Goal: Check status: Check status

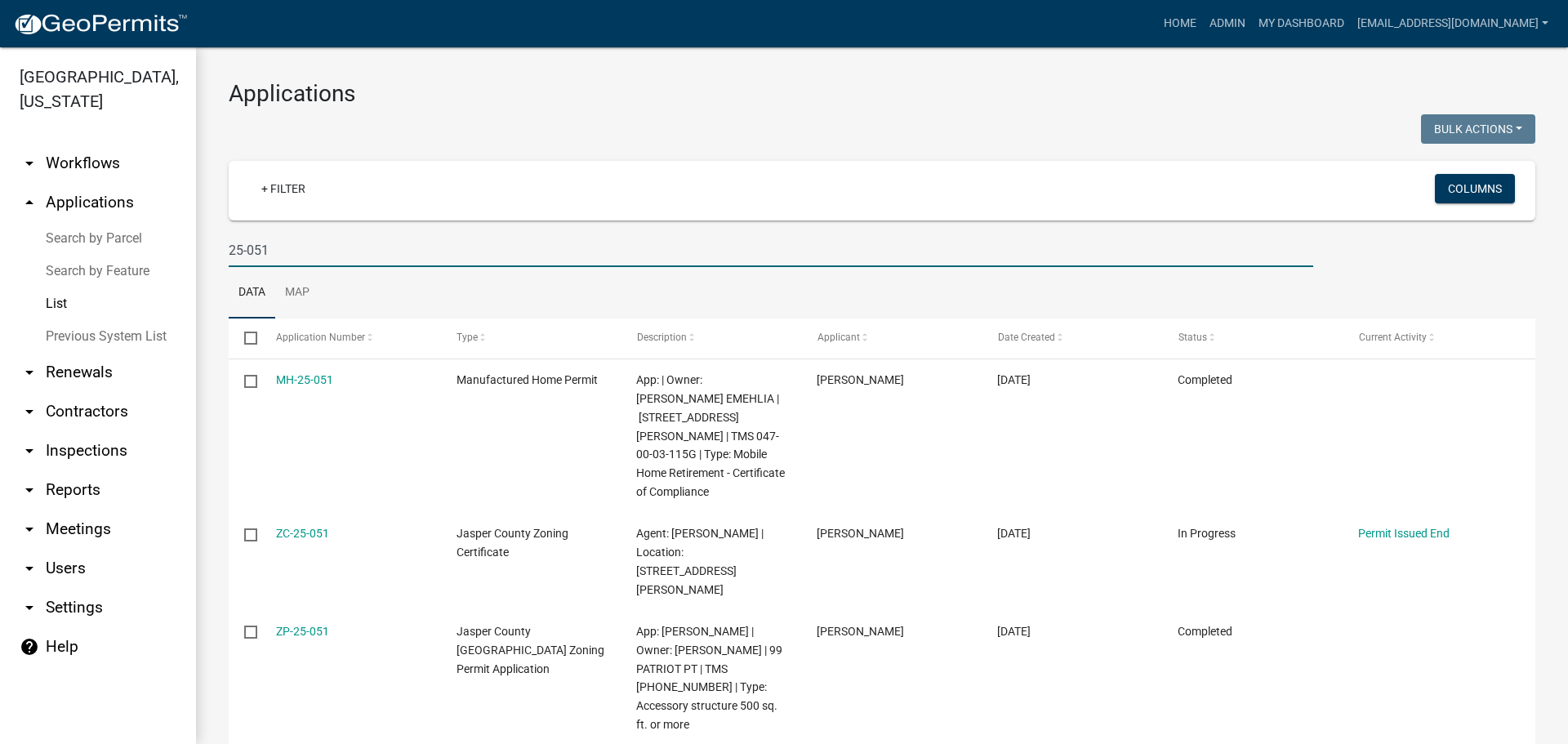
scroll to position [198, 0]
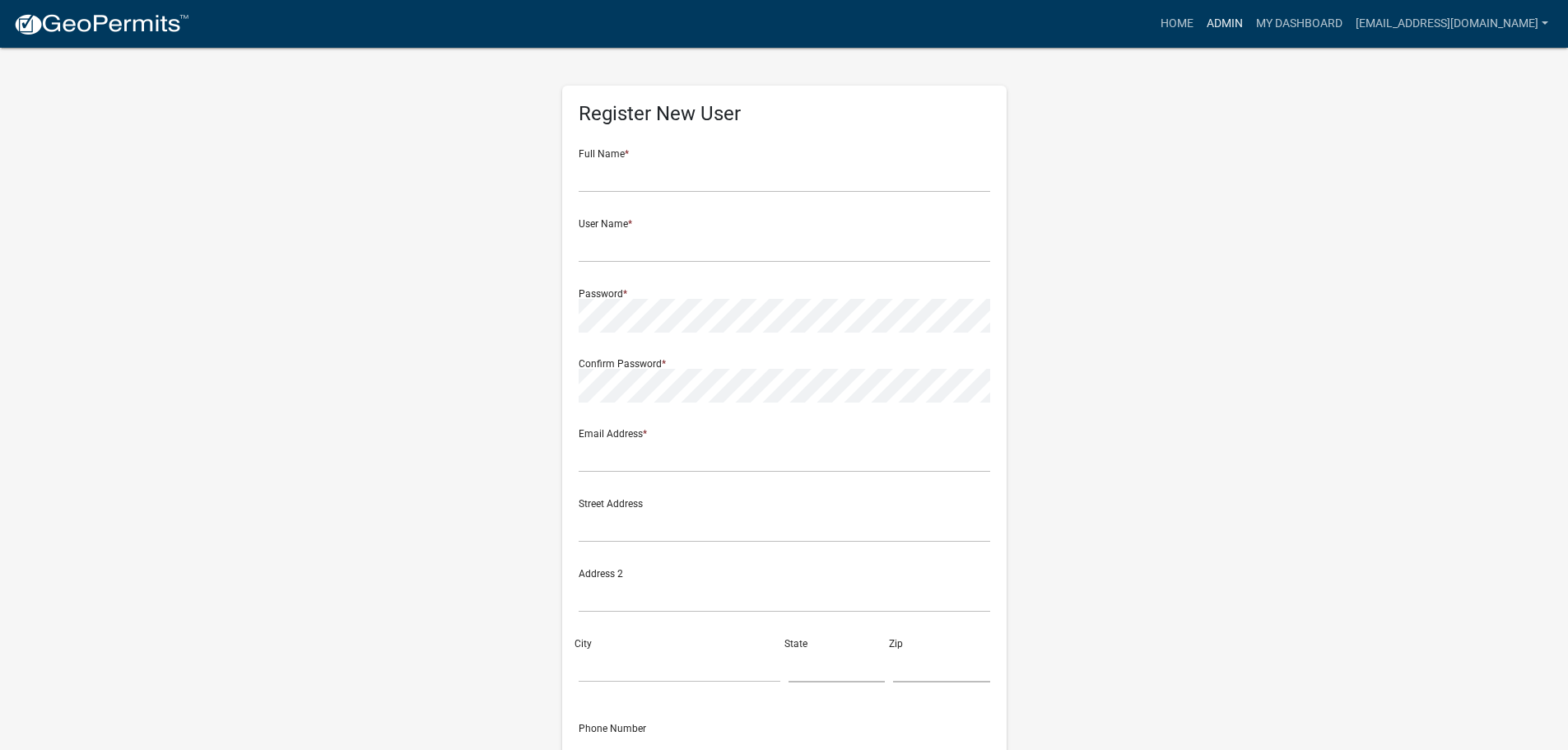
click at [1226, 23] on link "Admin" at bounding box center [1224, 24] width 50 height 31
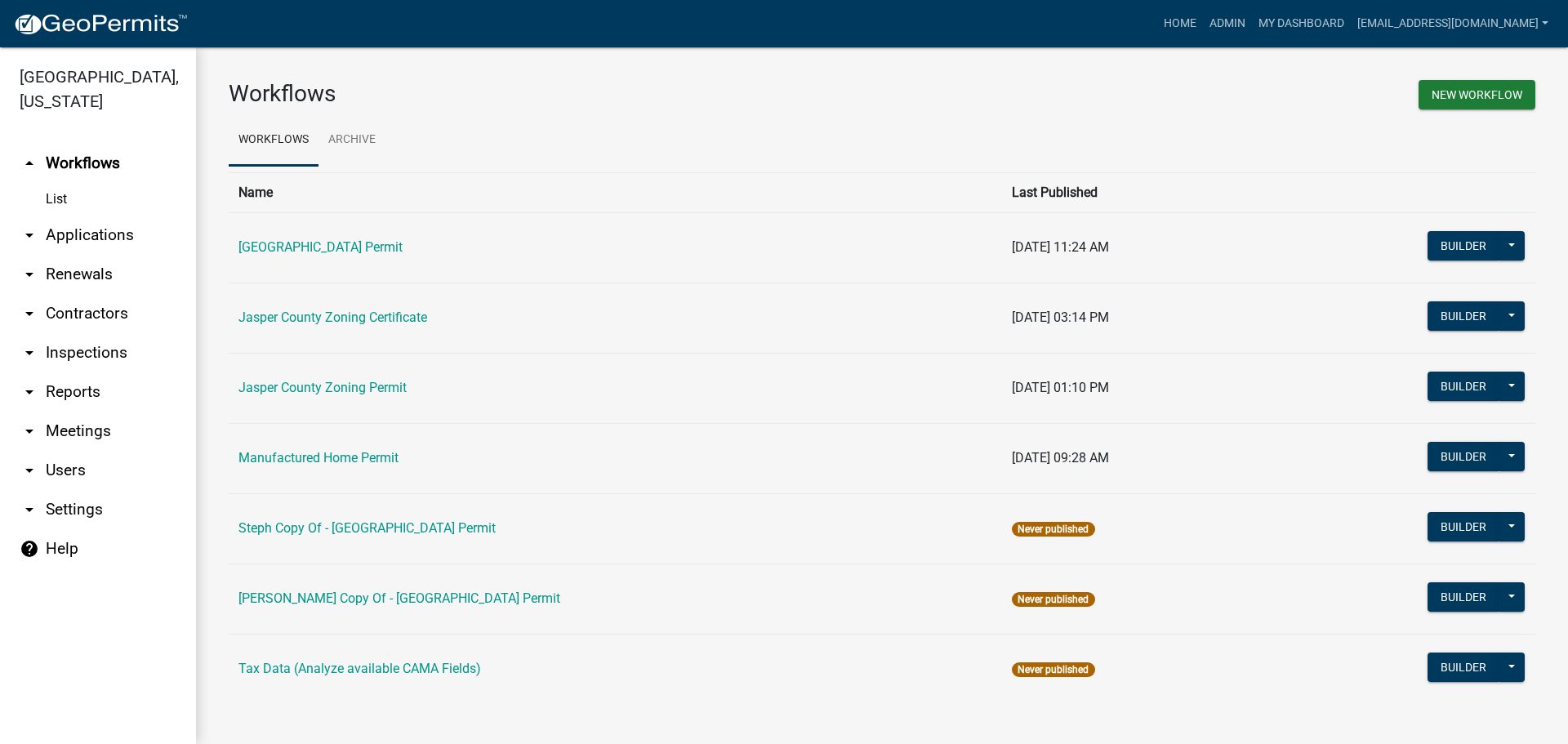
click at [109, 233] on link "arrow_drop_down Applications" at bounding box center [98, 234] width 196 height 39
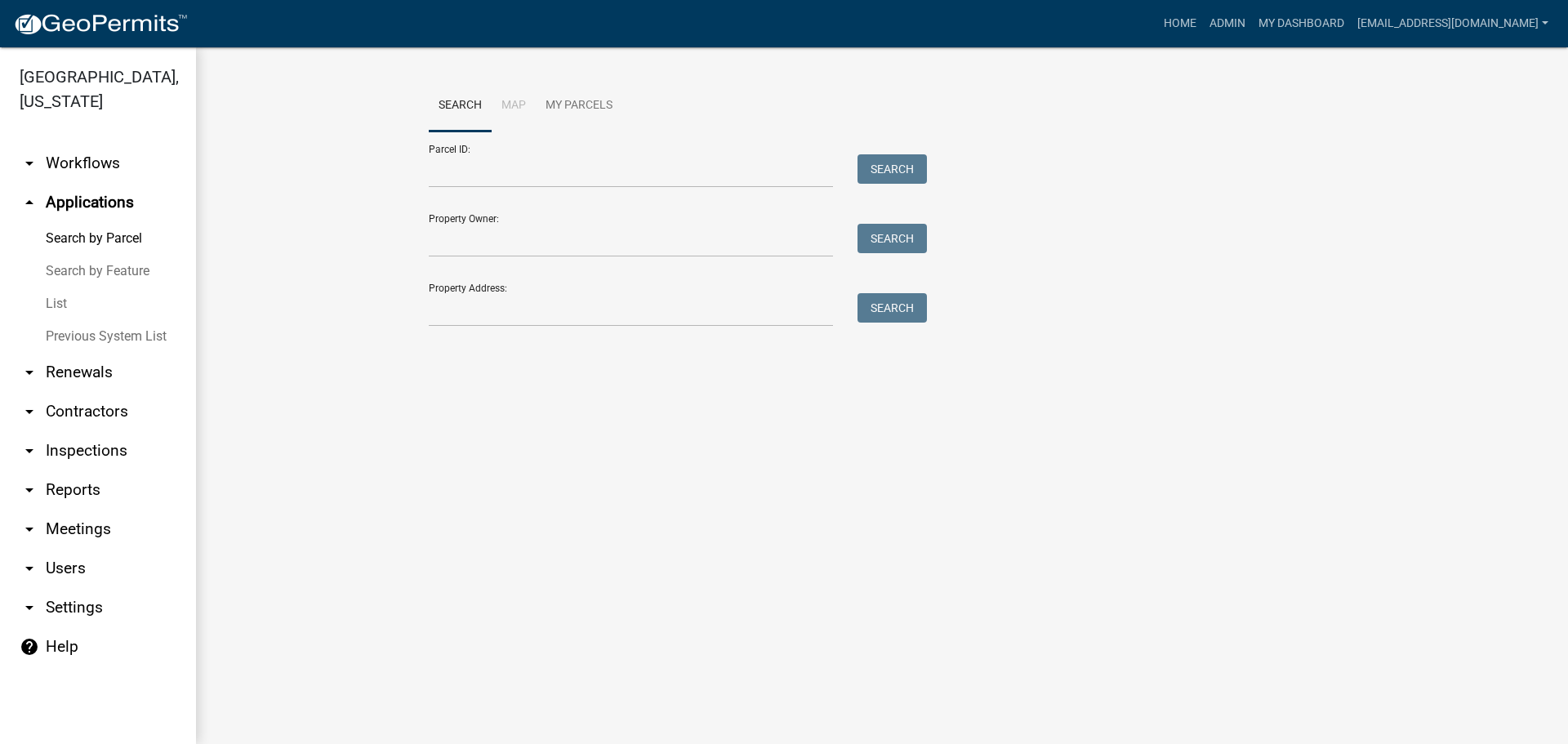
click at [58, 304] on link "List" at bounding box center [98, 304] width 196 height 33
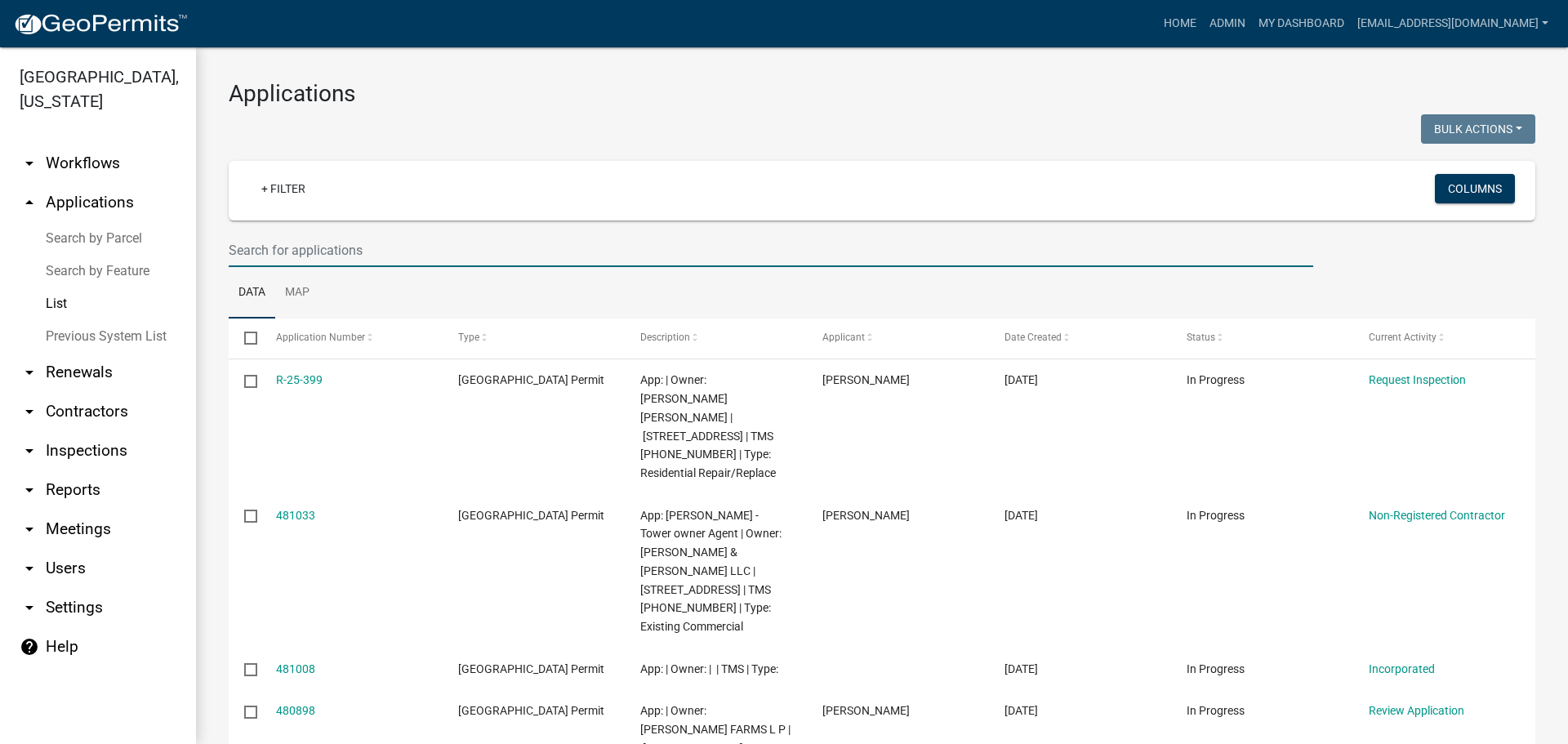
click at [411, 257] on input "text" at bounding box center [770, 250] width 1084 height 34
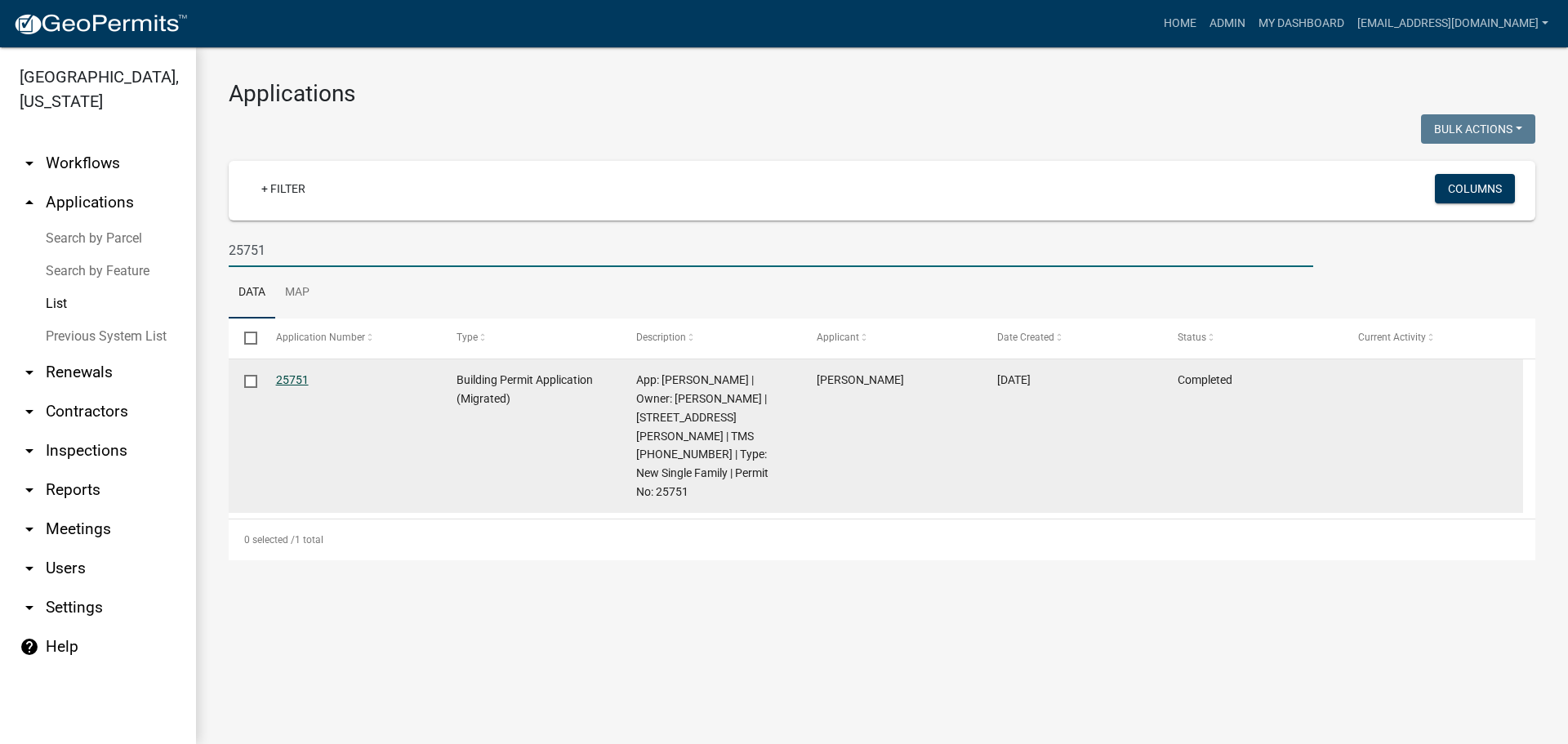
type input "25751"
click at [304, 382] on link "25751" at bounding box center [292, 379] width 33 height 13
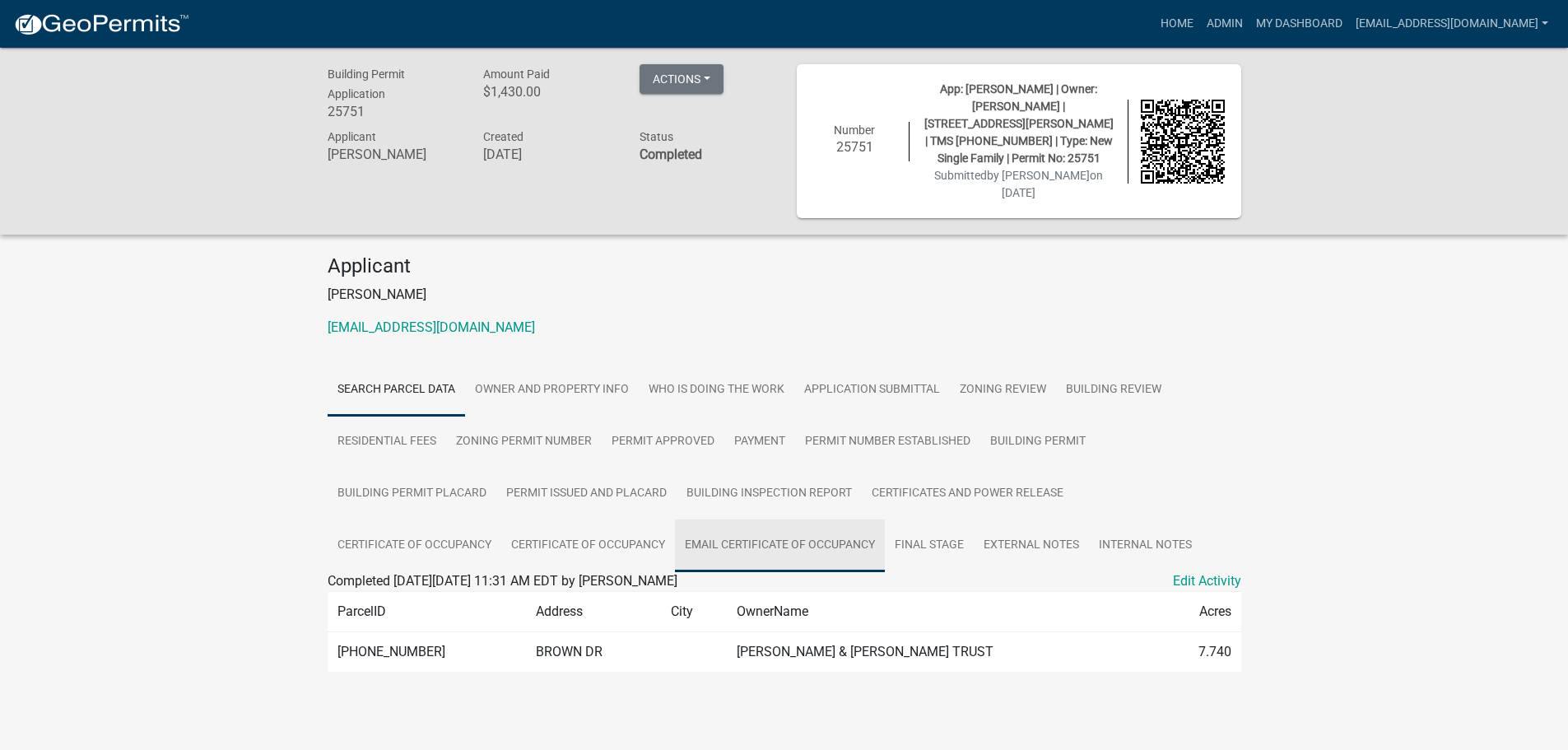
click at [781, 532] on link "Email Certificate of Occupancy" at bounding box center [780, 545] width 210 height 52
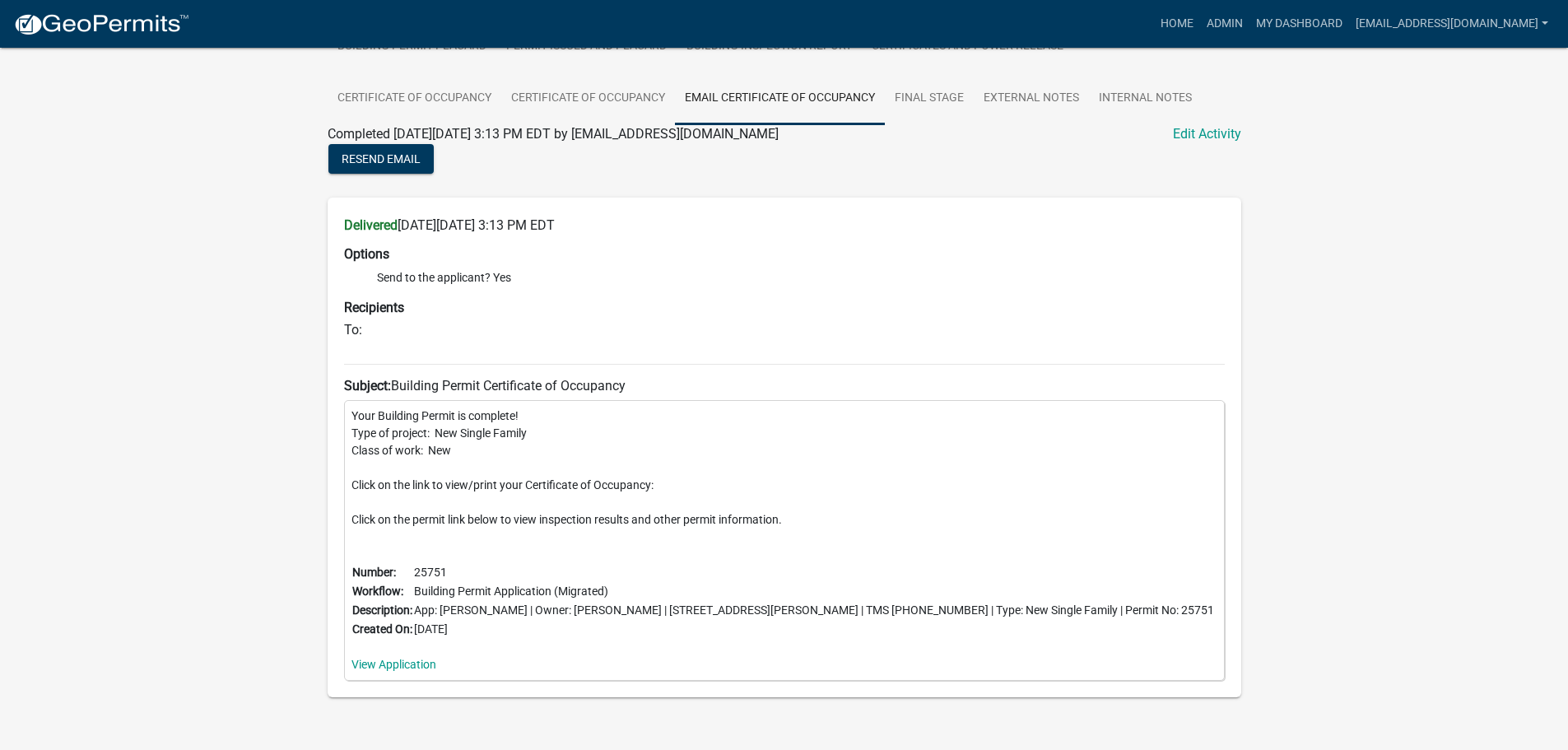
scroll to position [466, 0]
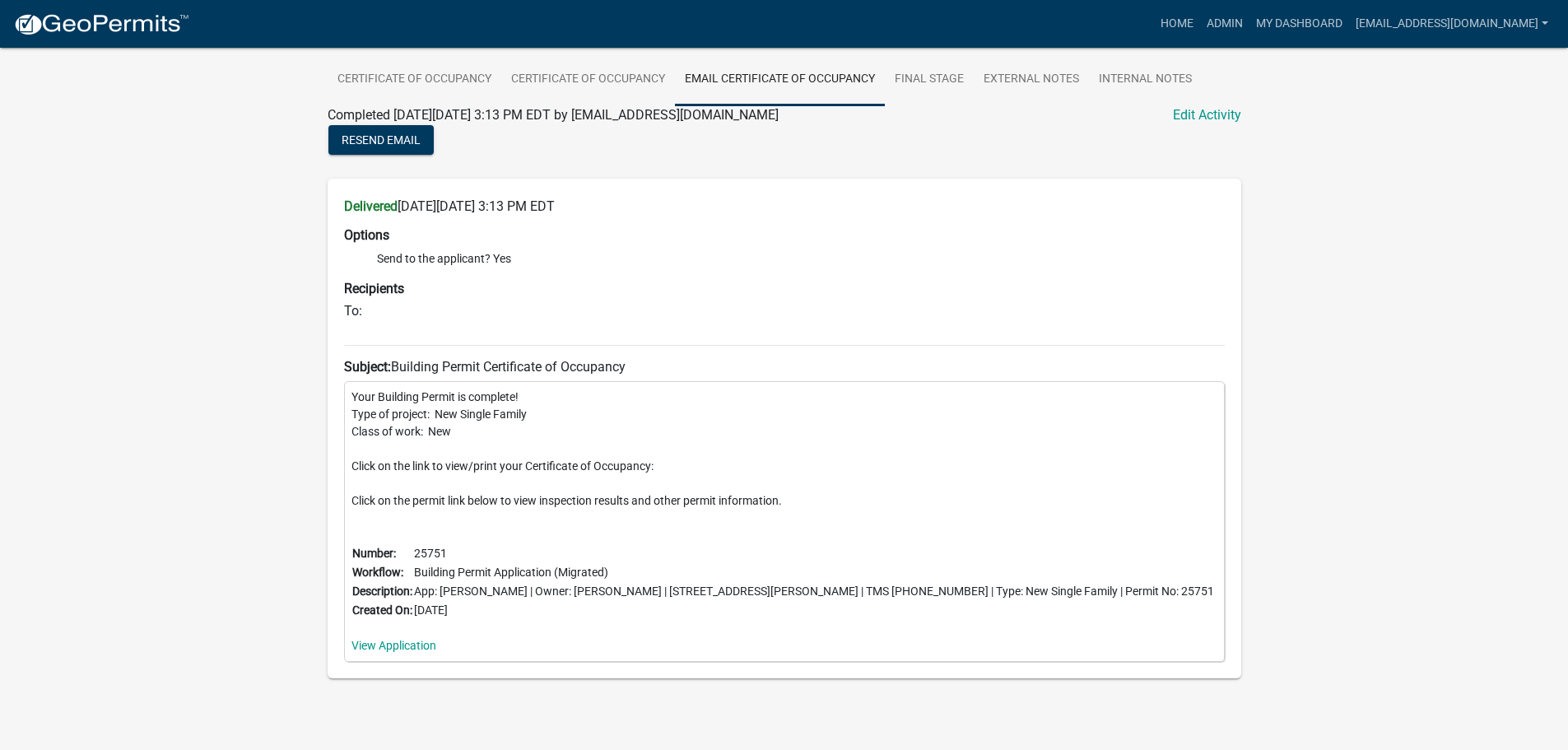
click at [358, 303] on h6 "To:" at bounding box center [784, 311] width 881 height 16
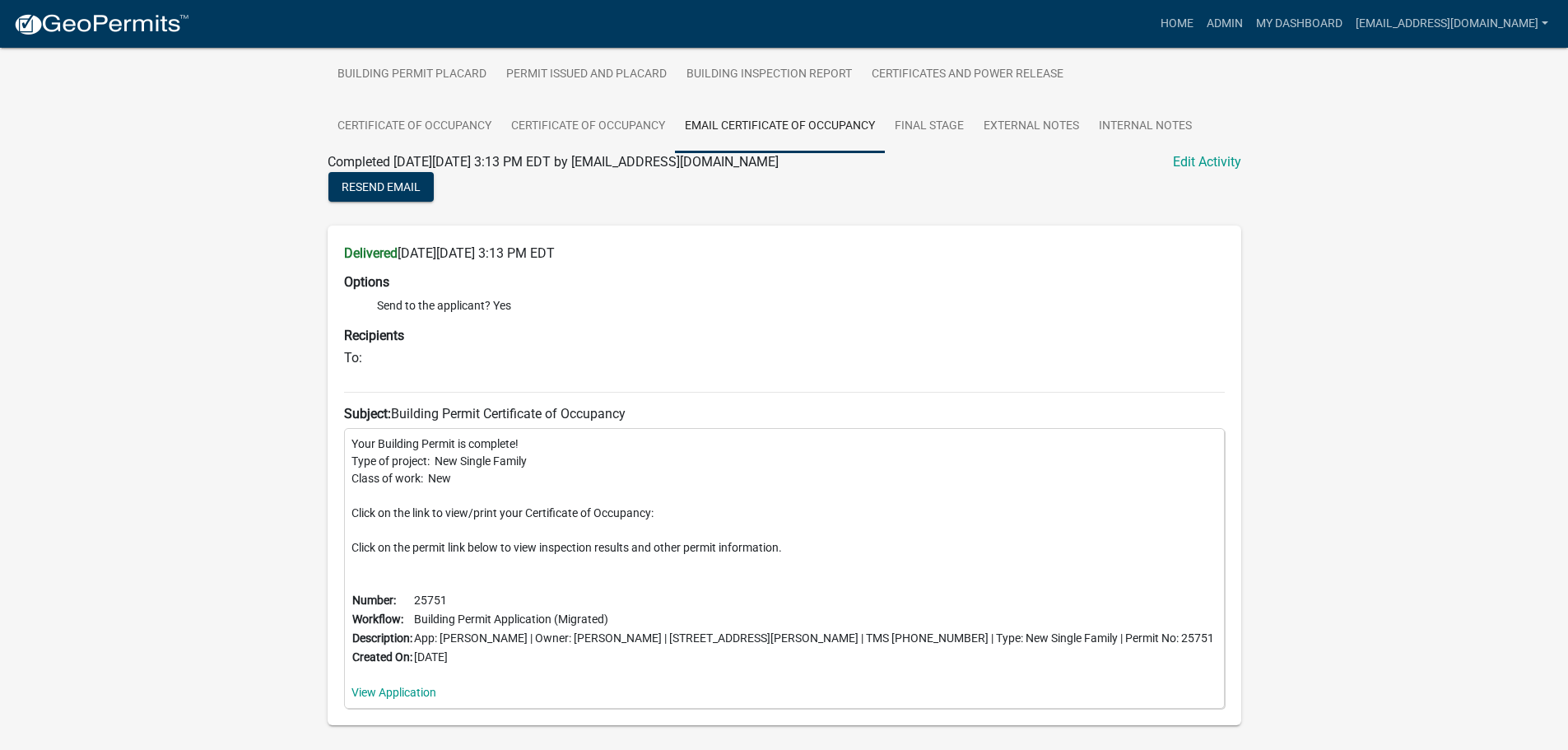
scroll to position [301, 0]
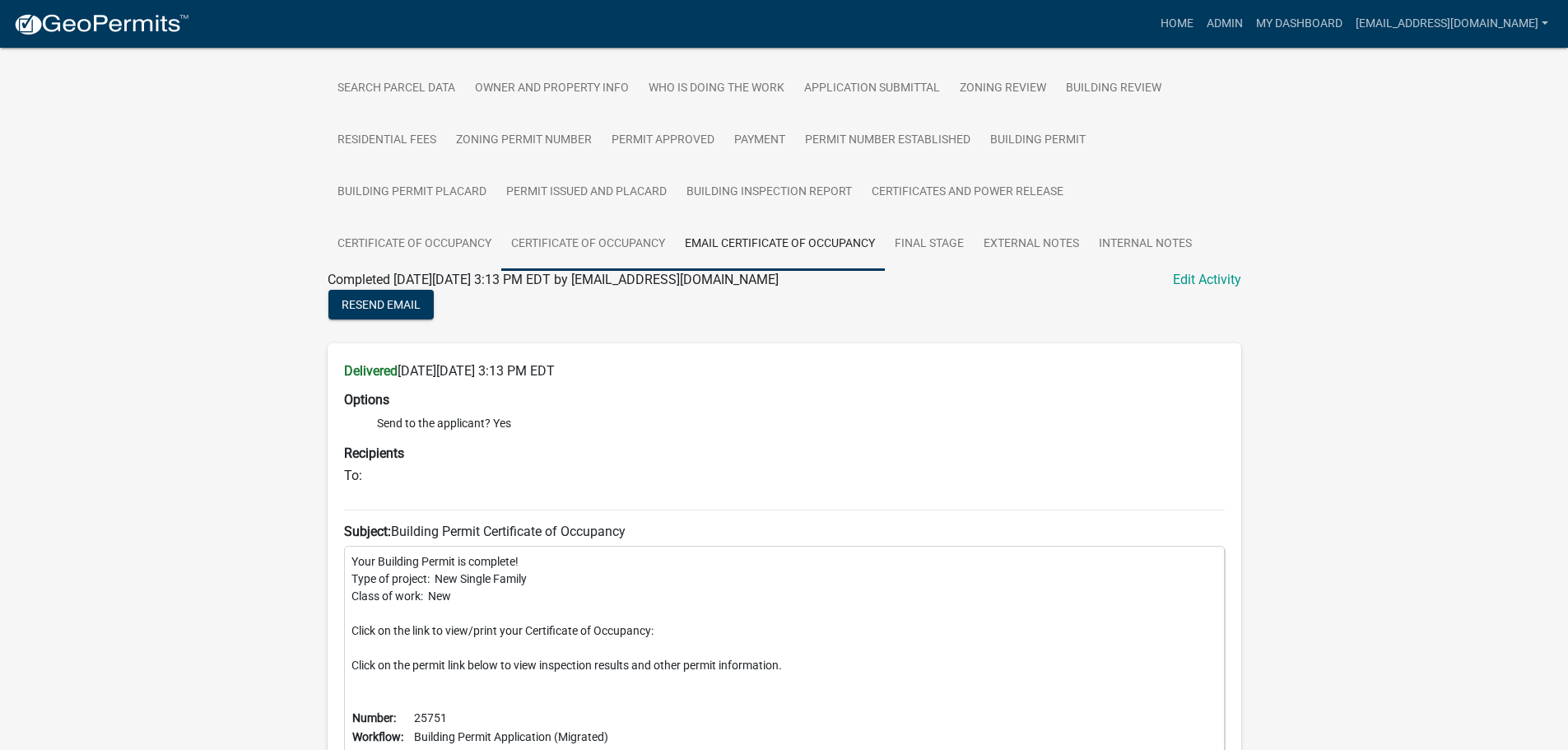
click at [595, 218] on link "Certificate of Occupancy" at bounding box center [587, 244] width 173 height 52
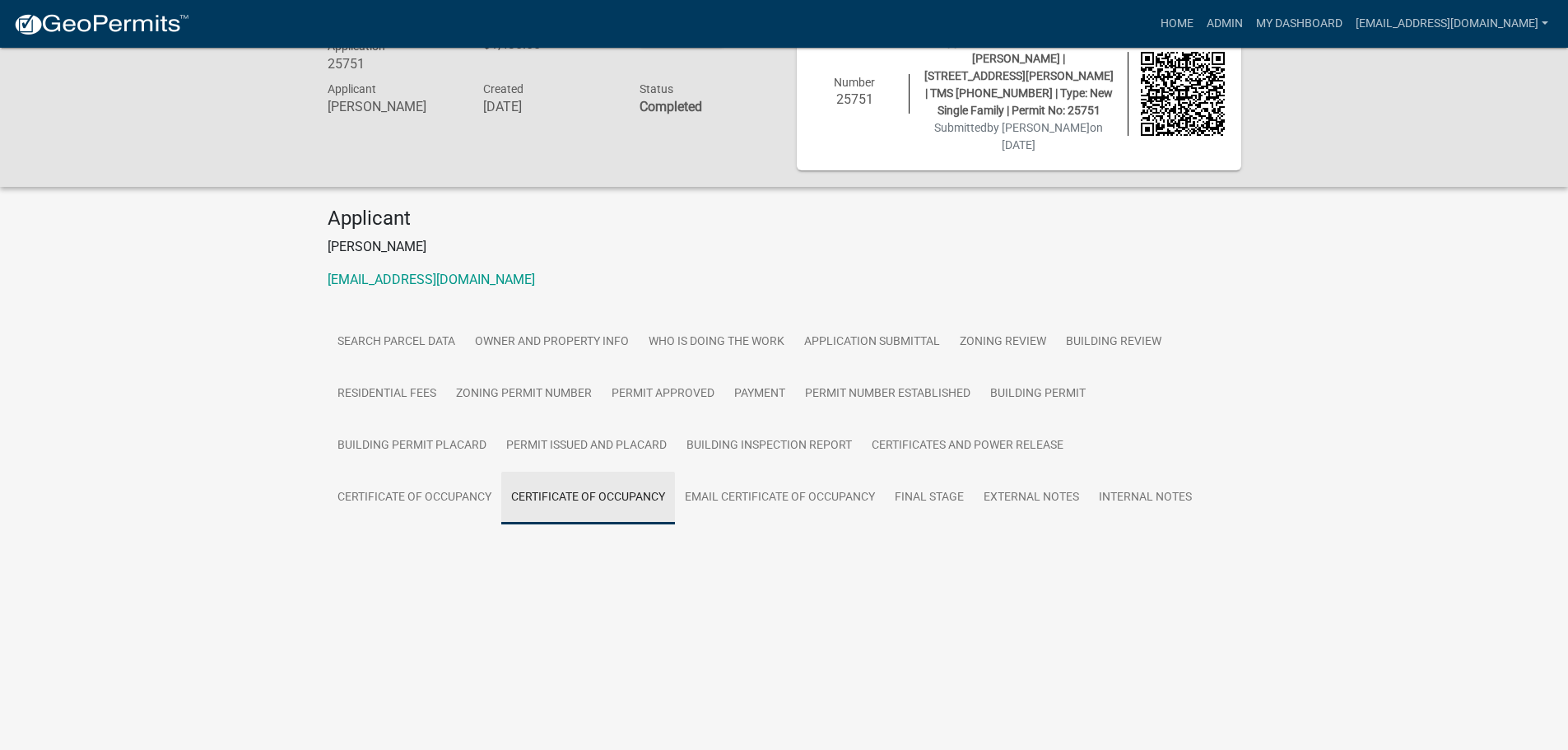
scroll to position [48, 0]
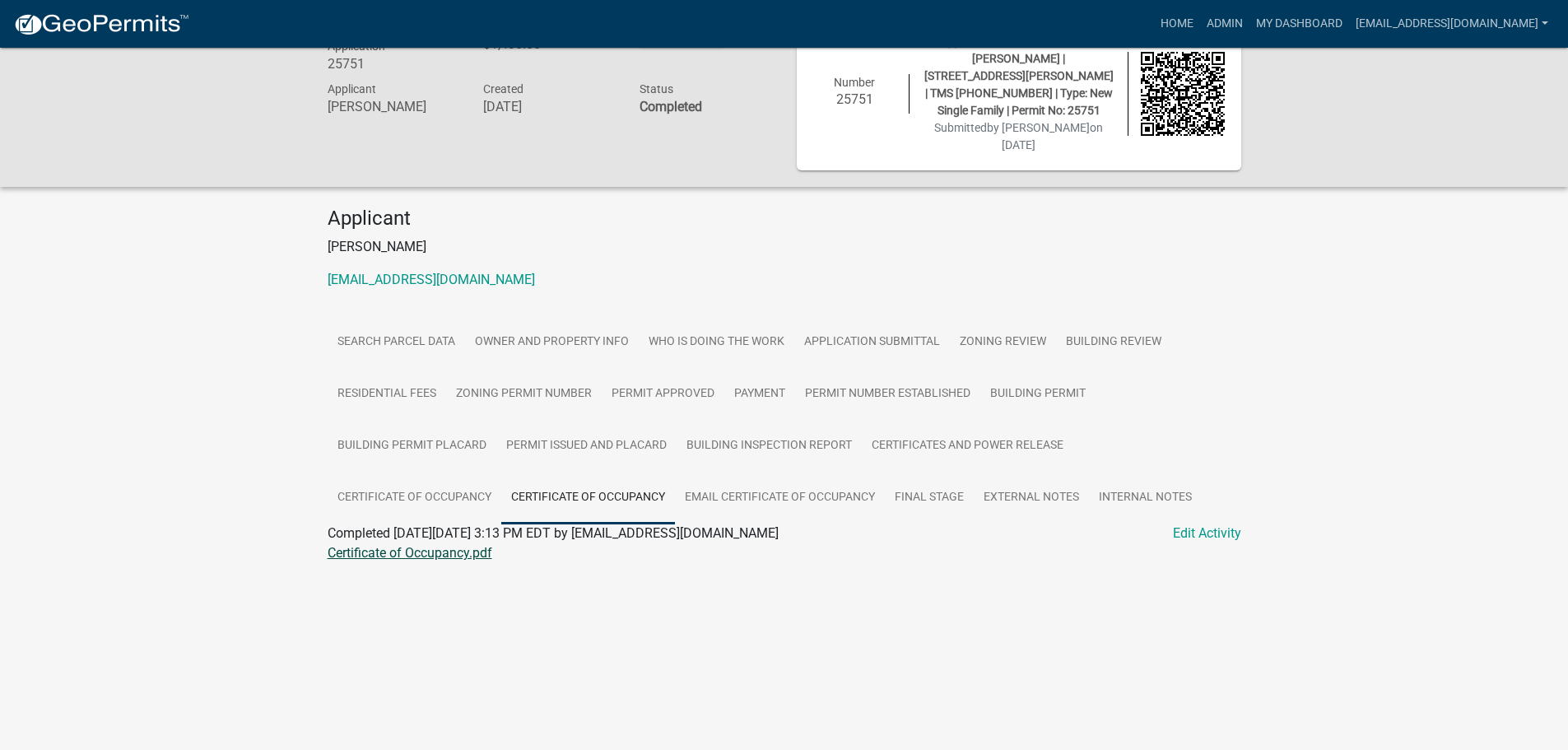
click at [435, 544] on link "Certificate of Occupancy.pdf" at bounding box center [409, 552] width 165 height 16
